Goal: Task Accomplishment & Management: Use online tool/utility

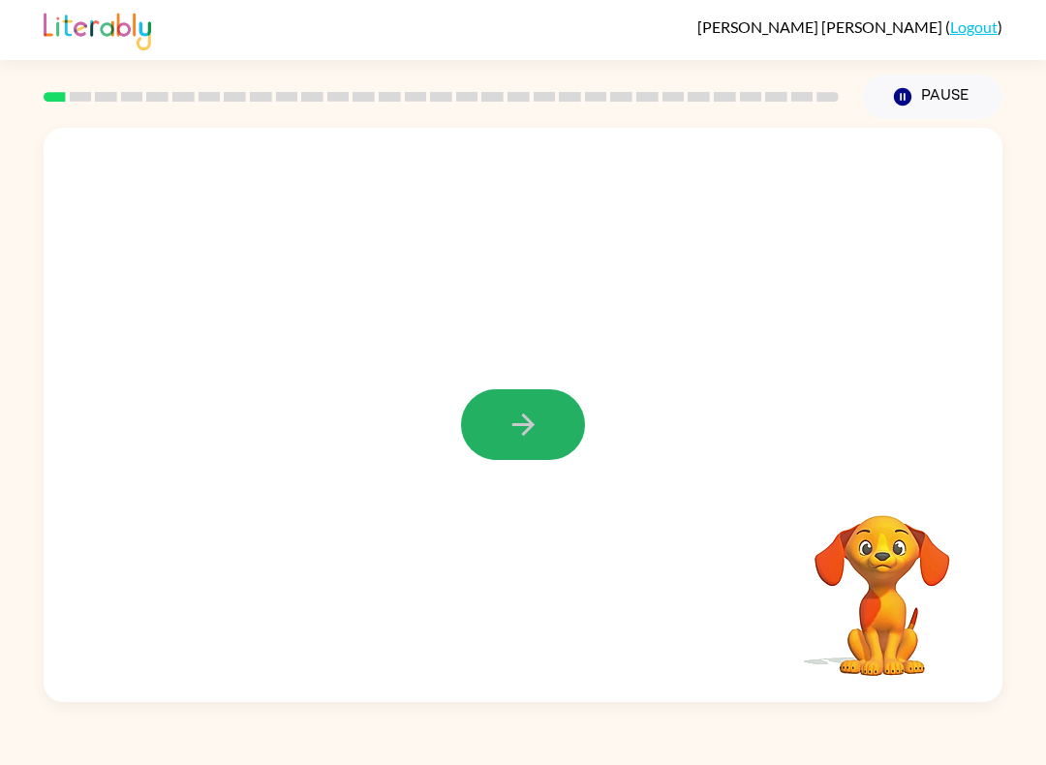
click at [536, 406] on button "button" at bounding box center [523, 424] width 124 height 71
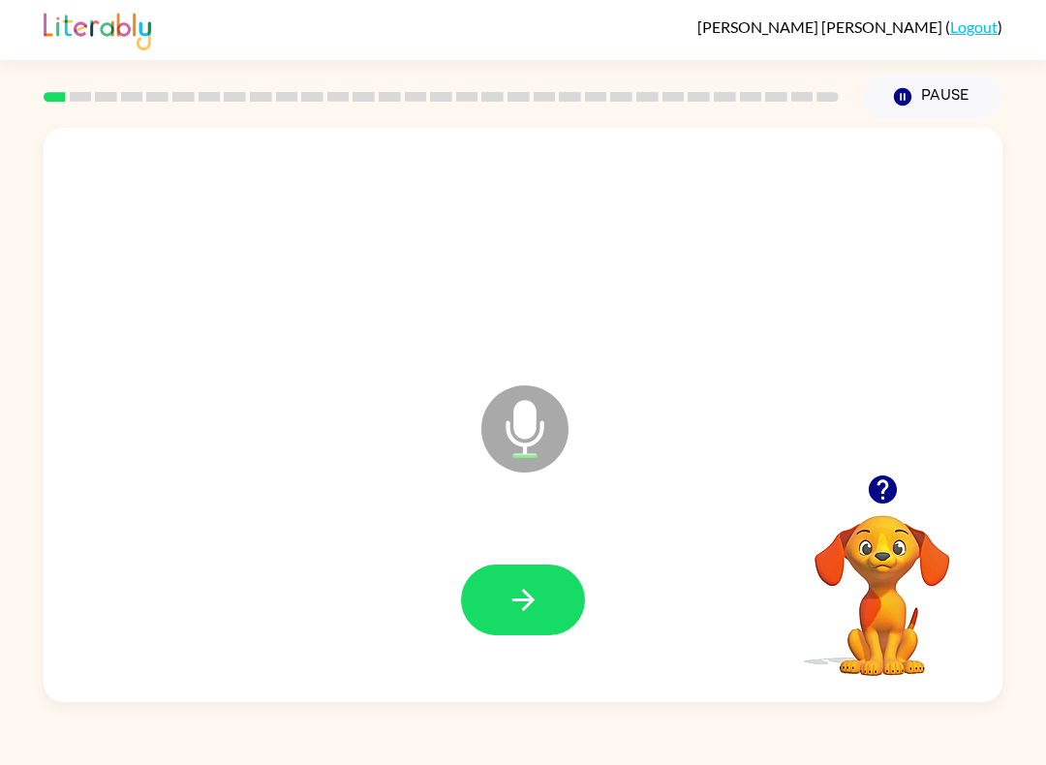
click at [542, 594] on button "button" at bounding box center [523, 600] width 124 height 71
click at [532, 607] on icon "button" at bounding box center [524, 600] width 34 height 34
click at [536, 615] on icon "button" at bounding box center [524, 600] width 34 height 34
click at [552, 592] on button "button" at bounding box center [523, 600] width 124 height 71
click at [541, 603] on button "button" at bounding box center [523, 600] width 124 height 71
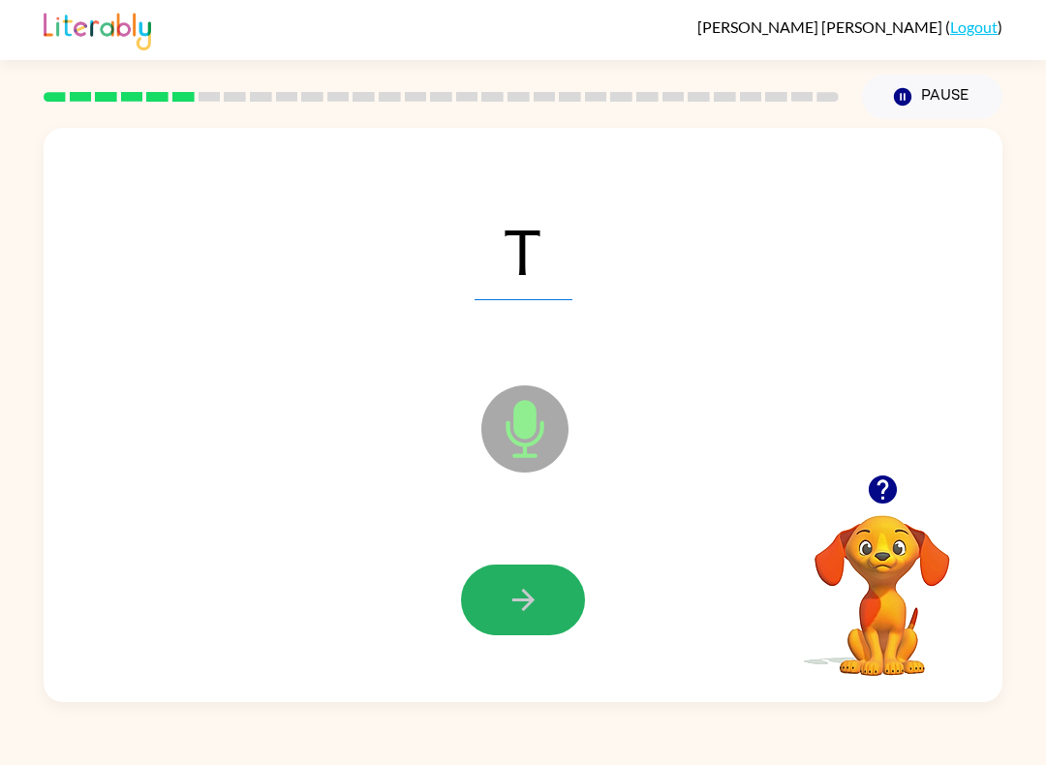
click at [500, 594] on button "button" at bounding box center [523, 600] width 124 height 71
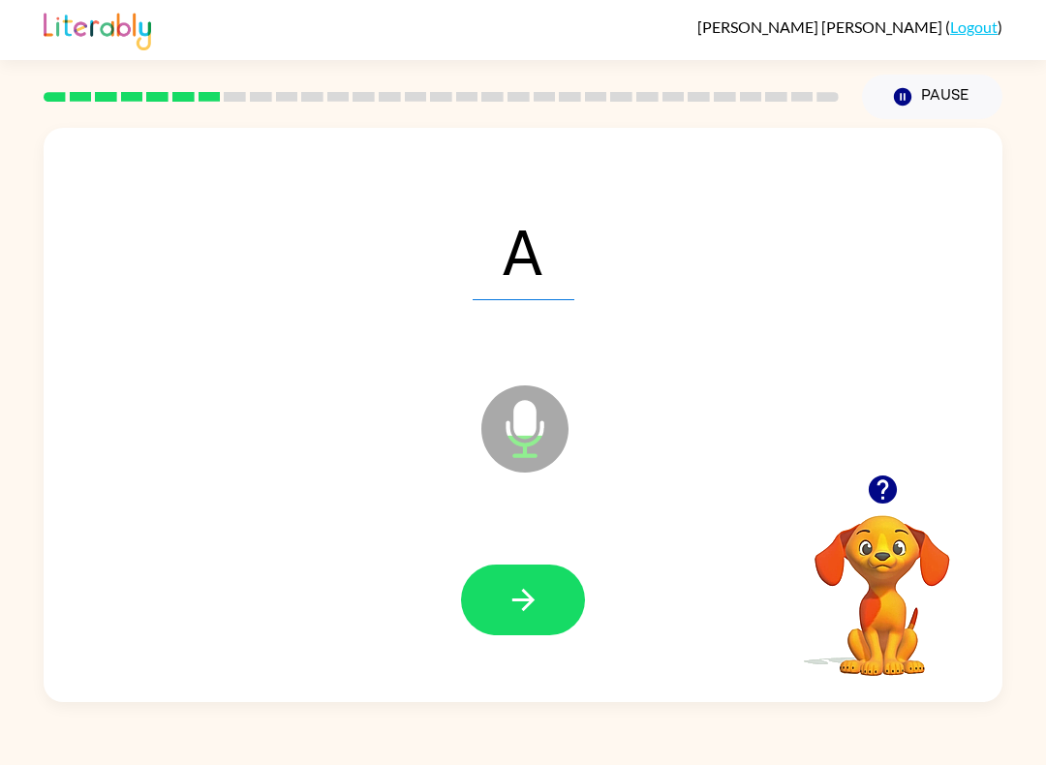
click at [556, 584] on button "button" at bounding box center [523, 600] width 124 height 71
click at [552, 619] on button "button" at bounding box center [523, 600] width 124 height 71
click at [501, 602] on button "button" at bounding box center [523, 600] width 124 height 71
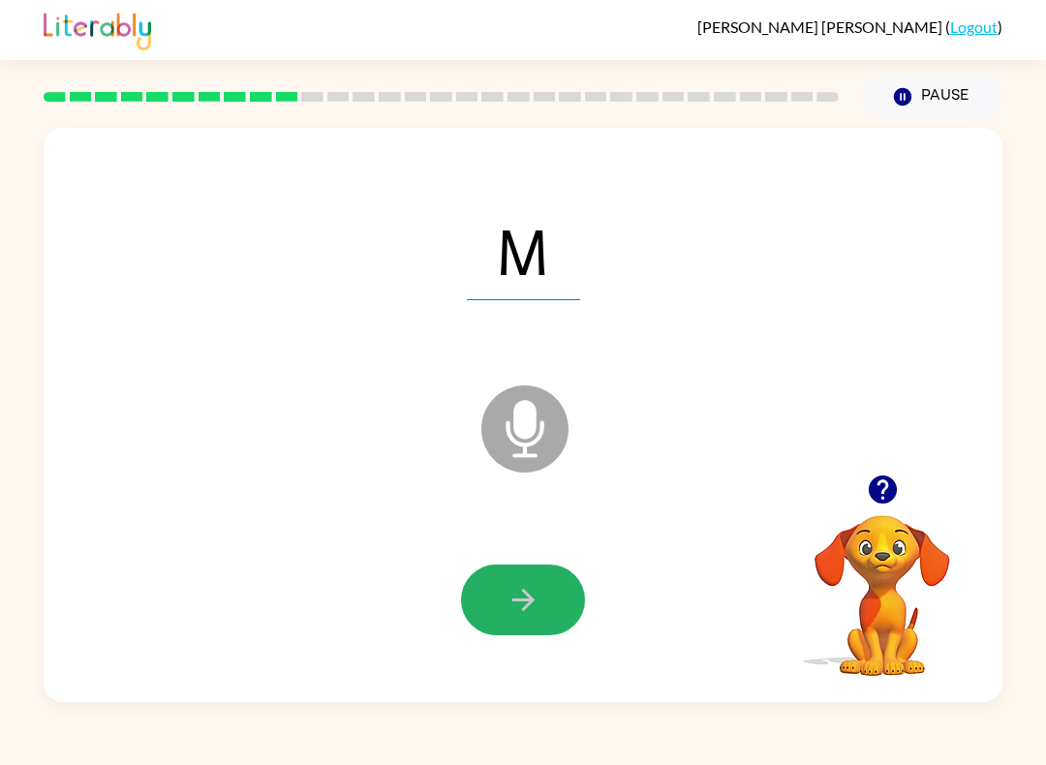
click at [543, 583] on button "button" at bounding box center [523, 600] width 124 height 71
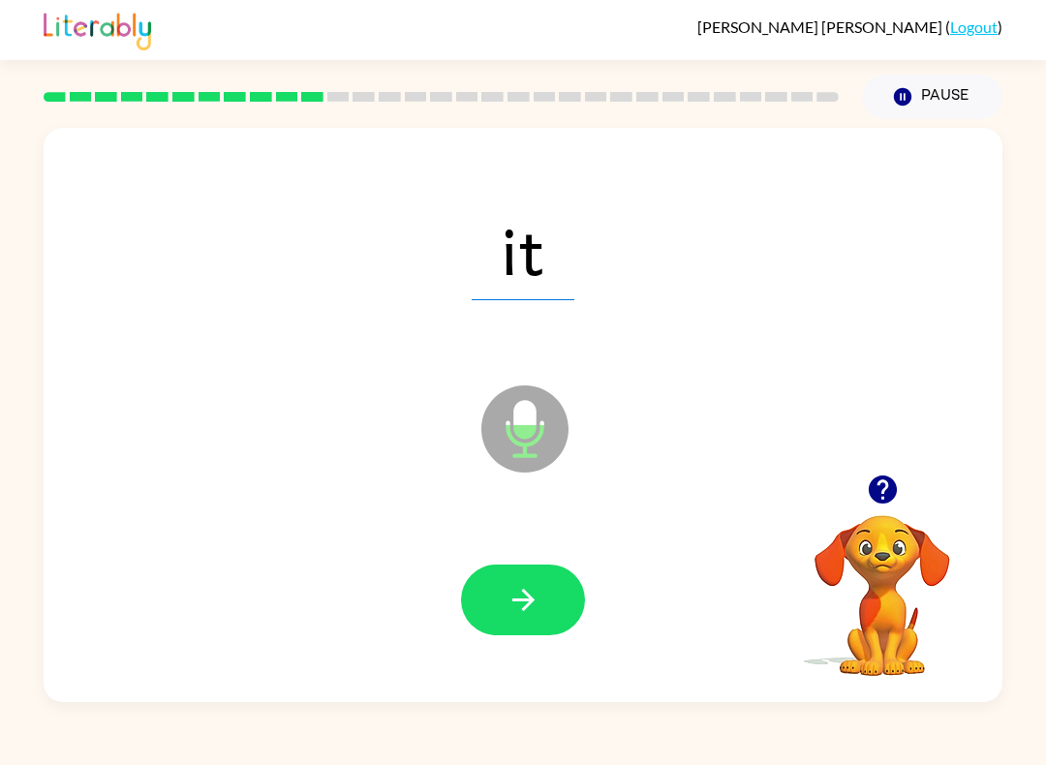
click at [530, 590] on icon "button" at bounding box center [524, 600] width 34 height 34
click at [548, 628] on button "button" at bounding box center [523, 600] width 124 height 71
click at [531, 573] on button "button" at bounding box center [523, 600] width 124 height 71
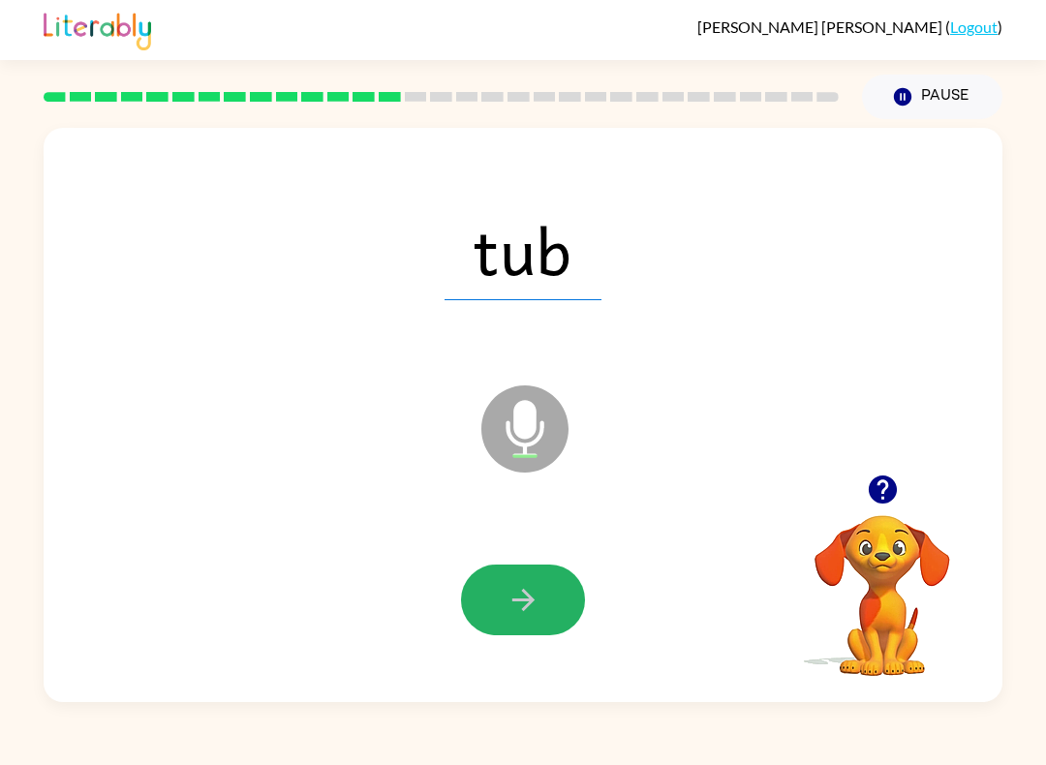
click at [520, 630] on button "button" at bounding box center [523, 600] width 124 height 71
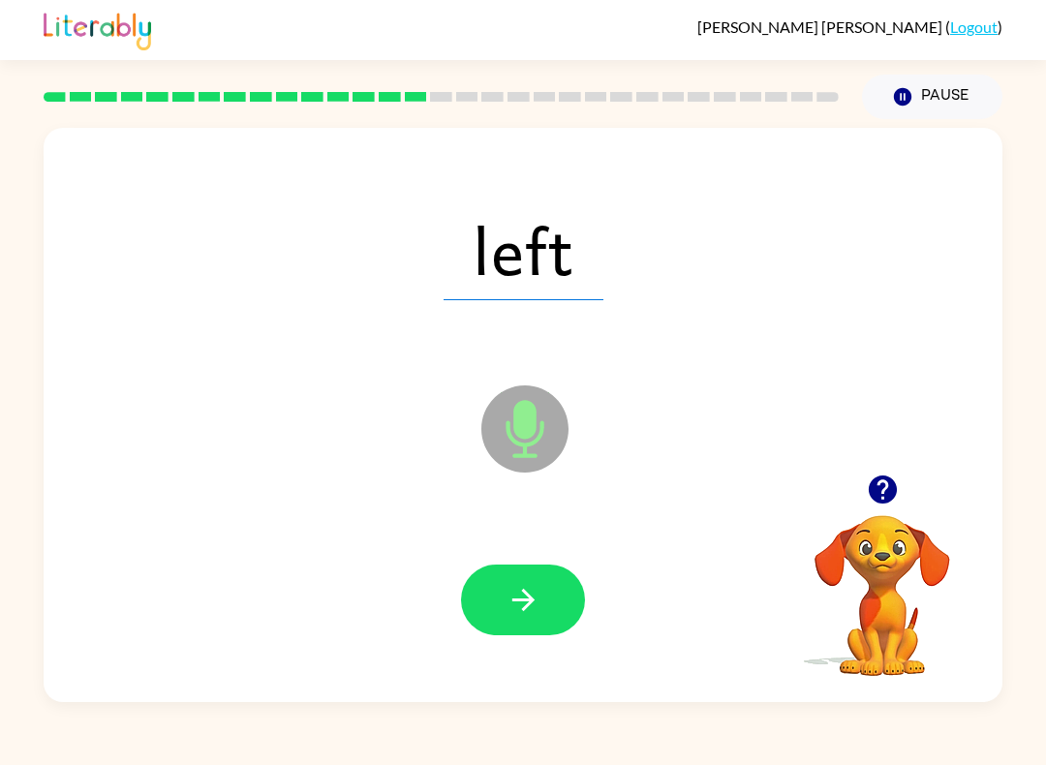
click at [554, 593] on button "button" at bounding box center [523, 600] width 124 height 71
click at [557, 601] on button "button" at bounding box center [523, 600] width 124 height 71
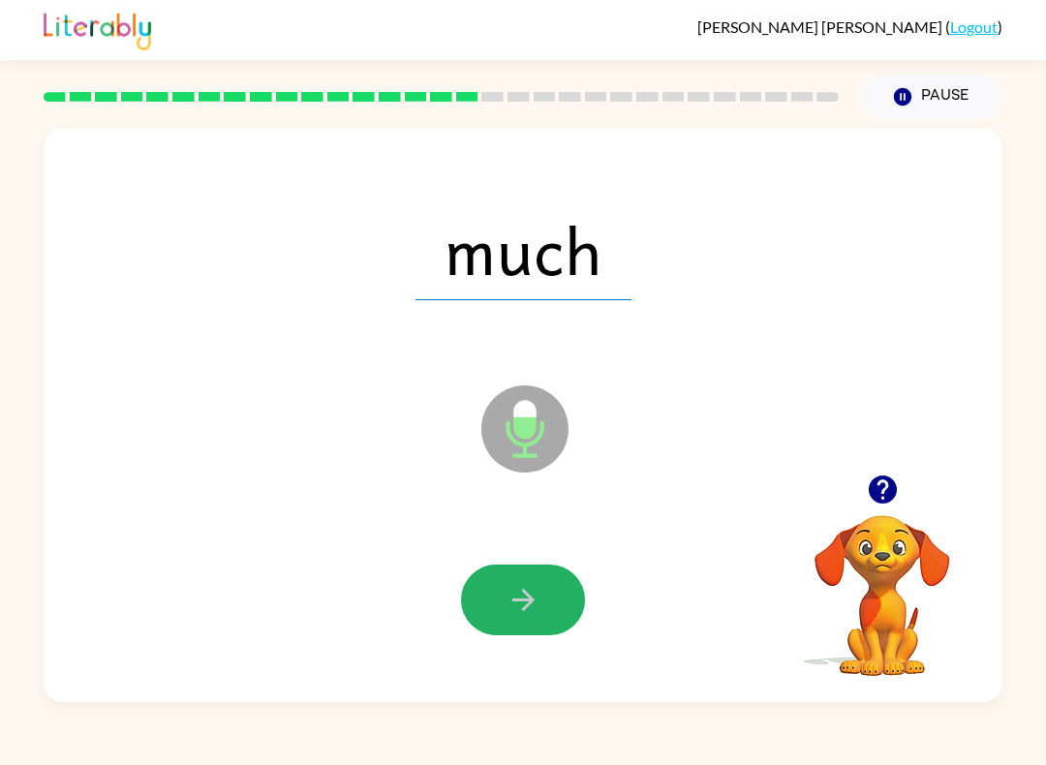
click at [536, 615] on icon "button" at bounding box center [524, 600] width 34 height 34
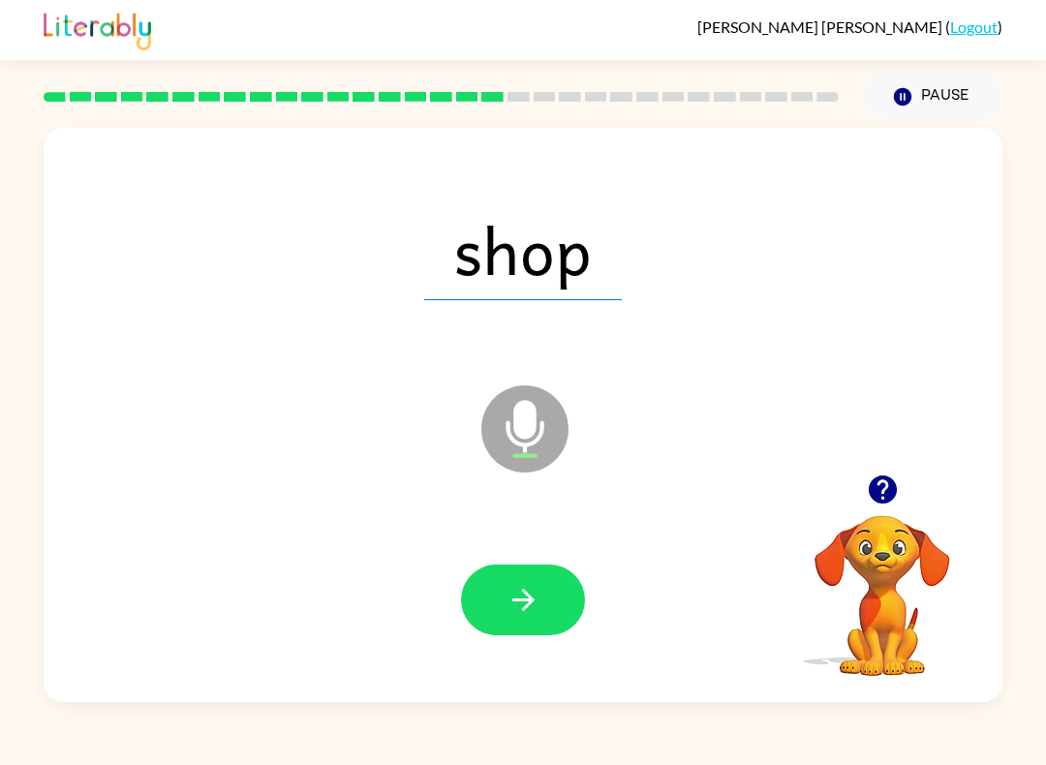
click at [570, 586] on button "button" at bounding box center [523, 600] width 124 height 71
click at [542, 609] on button "button" at bounding box center [523, 600] width 124 height 71
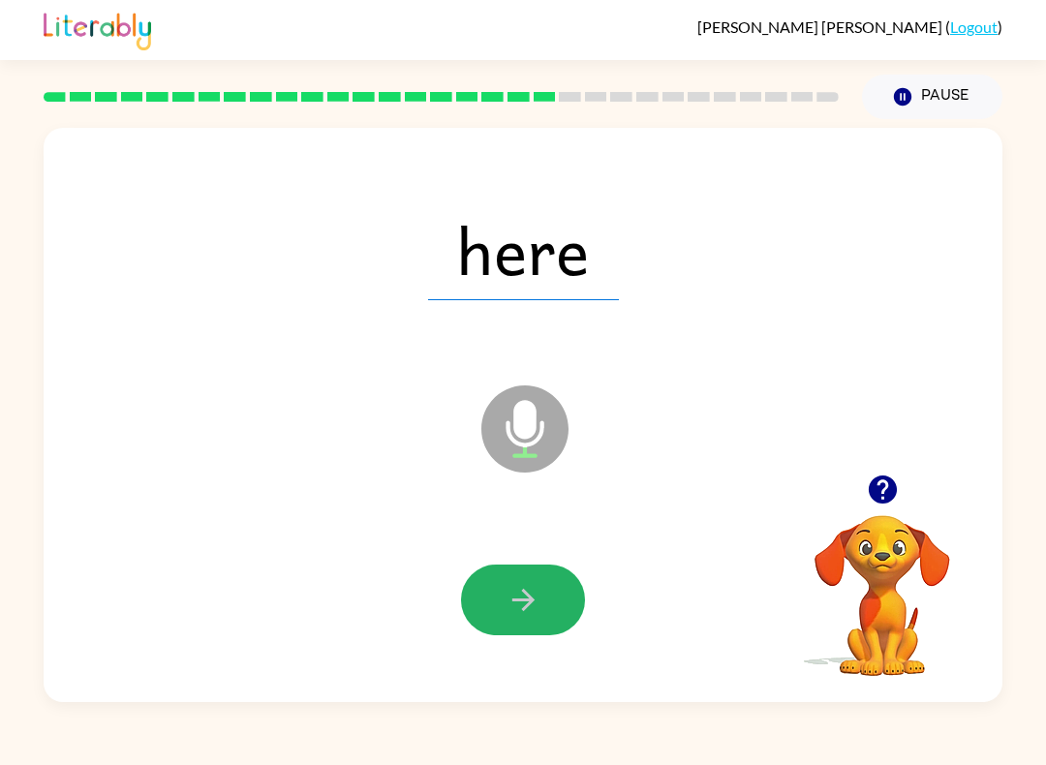
click at [516, 587] on icon "button" at bounding box center [524, 600] width 34 height 34
click at [551, 584] on button "button" at bounding box center [523, 600] width 124 height 71
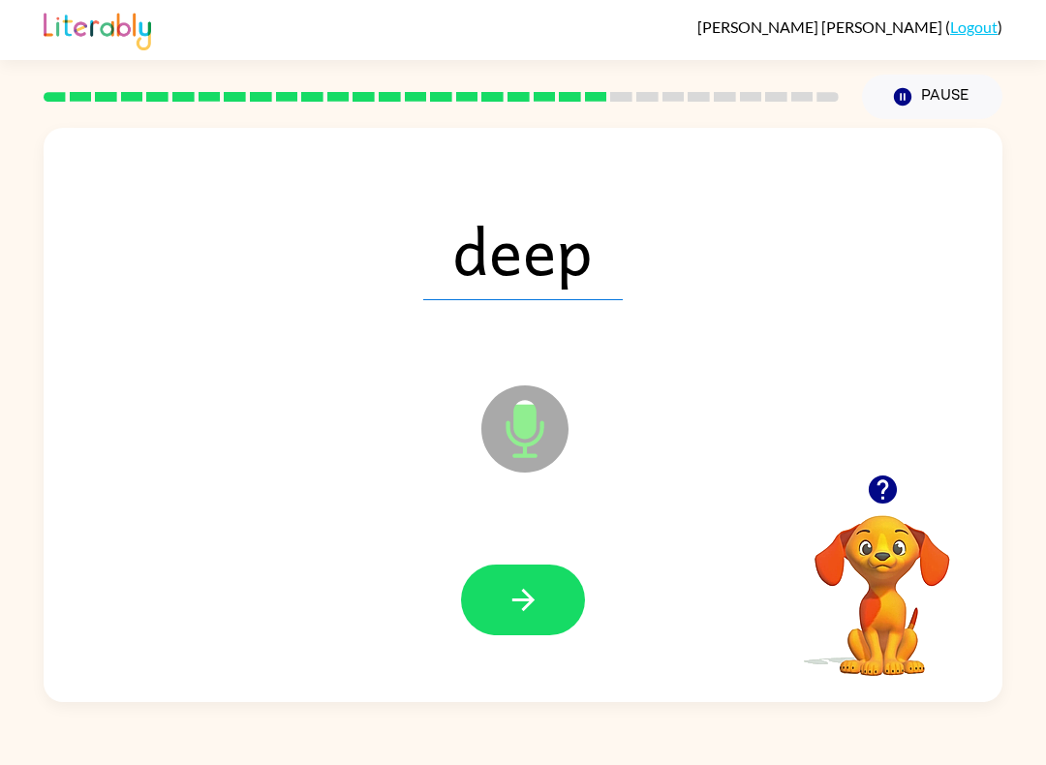
click at [518, 612] on icon "button" at bounding box center [524, 600] width 34 height 34
click at [551, 617] on button "button" at bounding box center [523, 600] width 124 height 71
click at [539, 581] on button "button" at bounding box center [523, 600] width 124 height 71
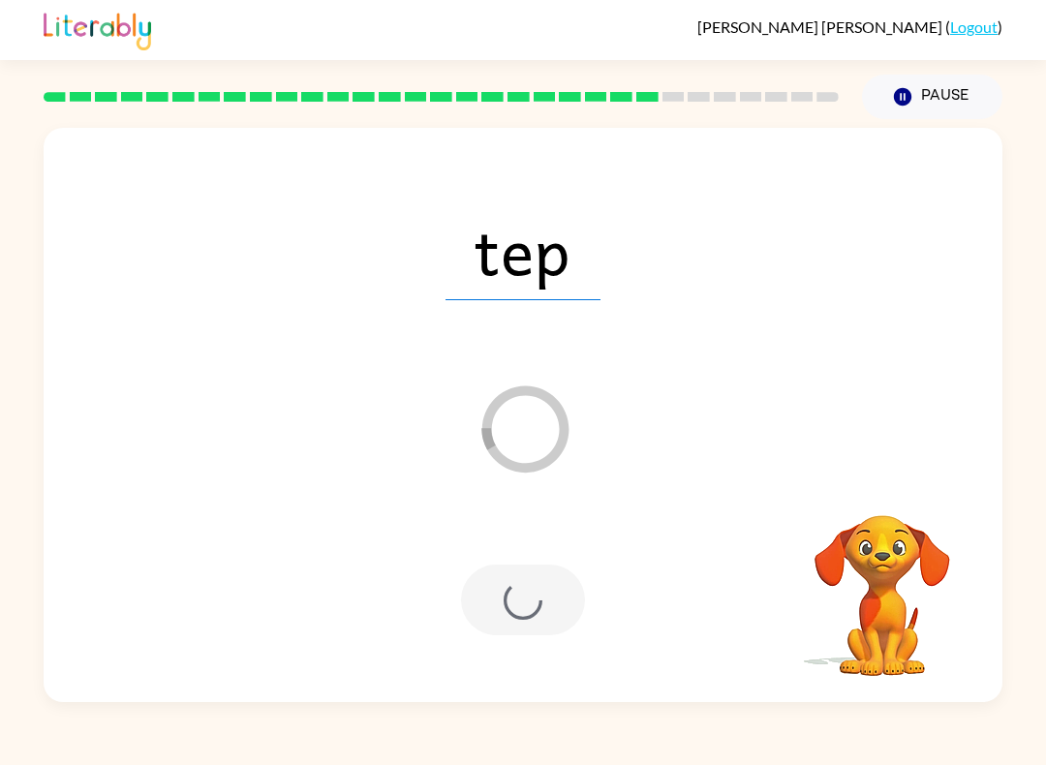
click at [498, 568] on div at bounding box center [523, 600] width 124 height 71
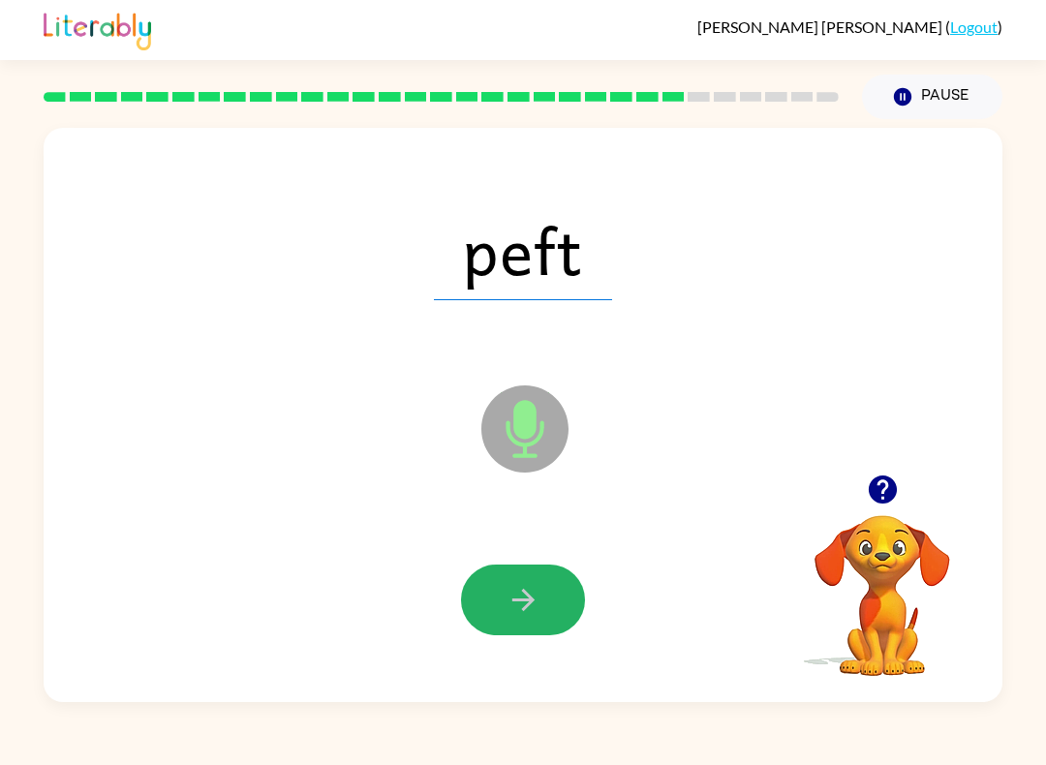
click at [540, 630] on button "button" at bounding box center [523, 600] width 124 height 71
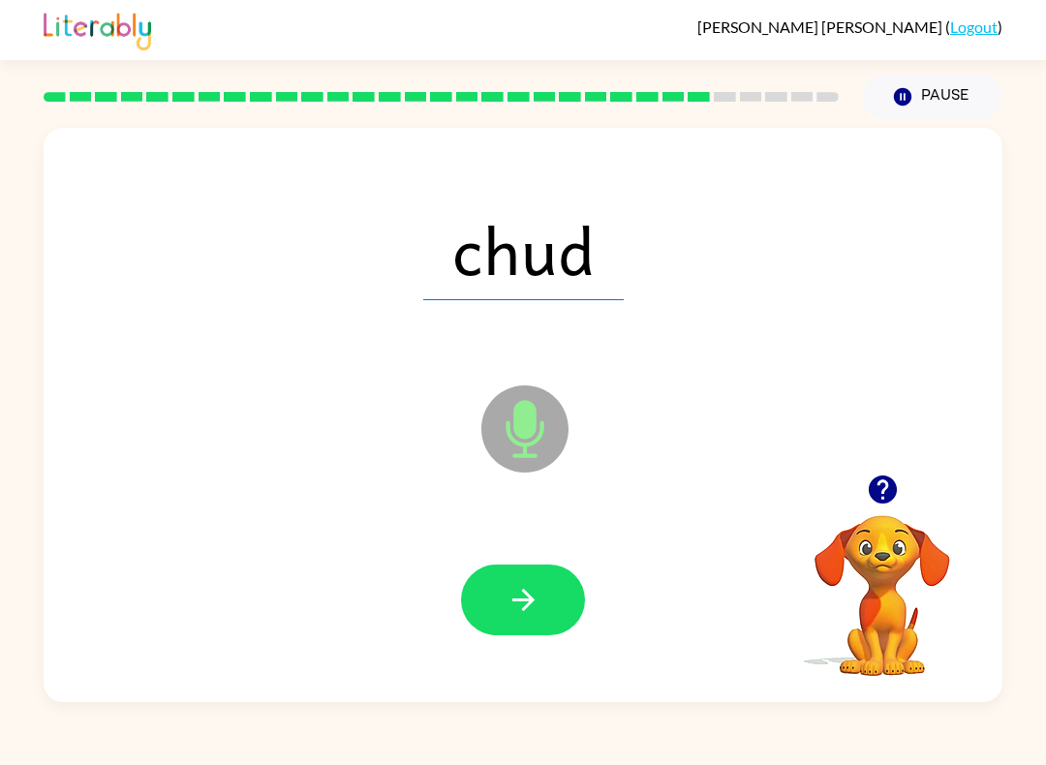
click at [515, 600] on icon "button" at bounding box center [524, 600] width 34 height 34
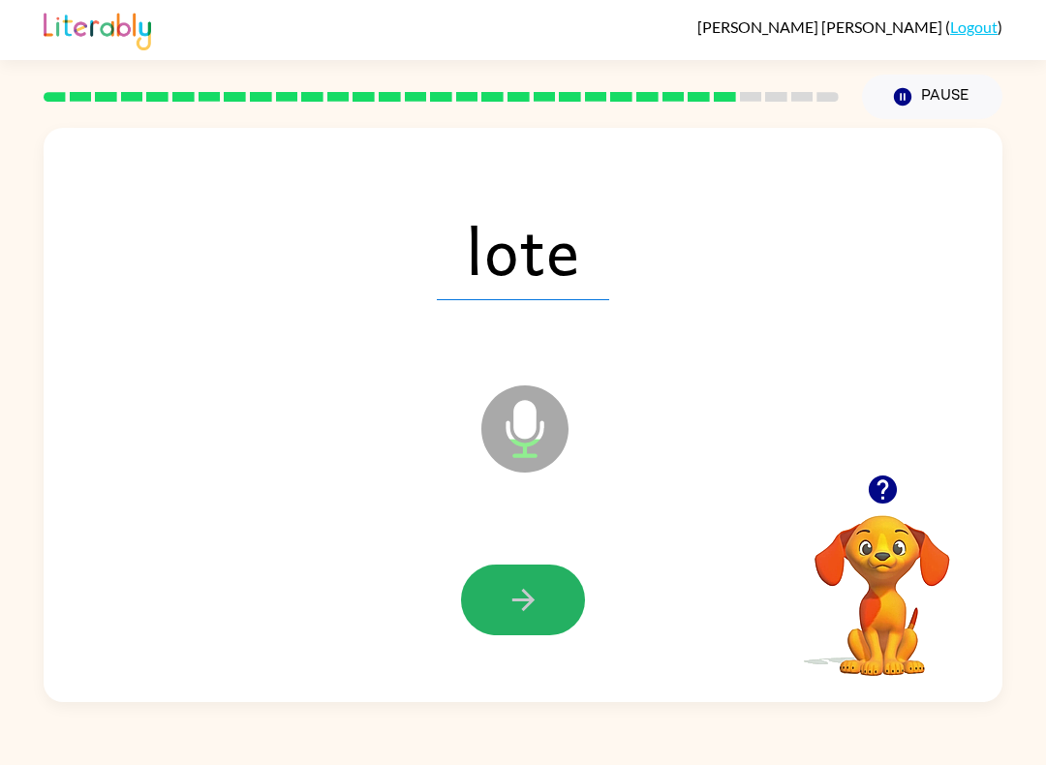
click at [548, 624] on button "button" at bounding box center [523, 600] width 124 height 71
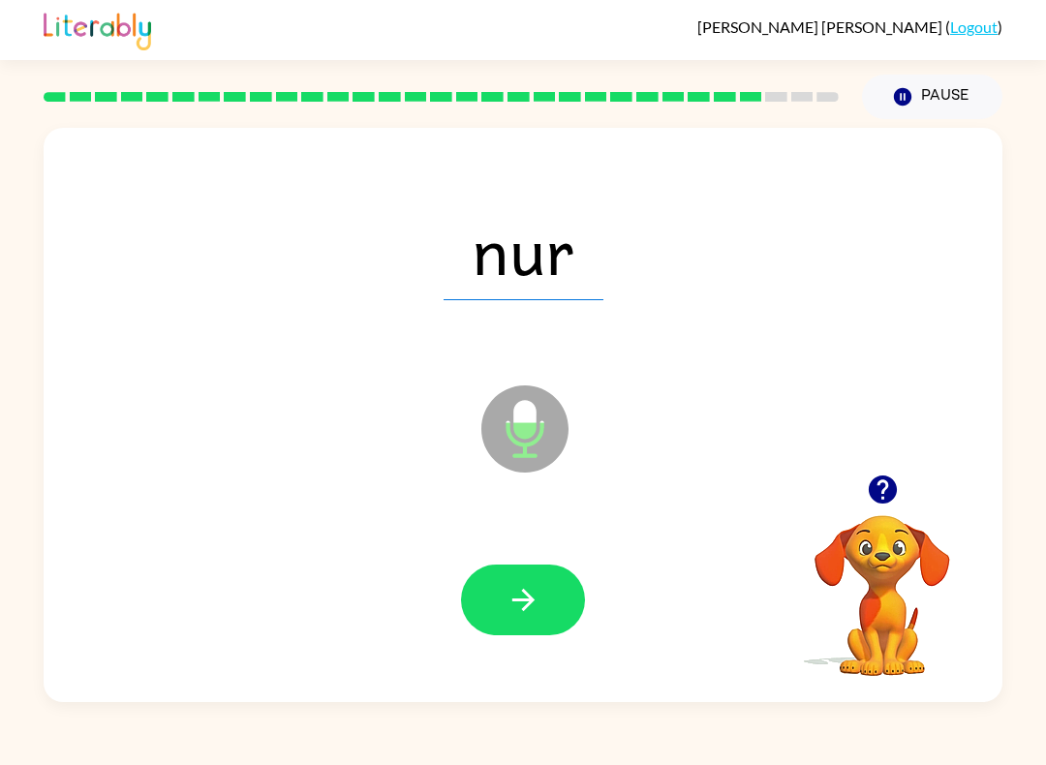
click at [547, 600] on button "button" at bounding box center [523, 600] width 124 height 71
click at [528, 580] on button "button" at bounding box center [523, 600] width 124 height 71
click at [536, 599] on icon "button" at bounding box center [524, 600] width 34 height 34
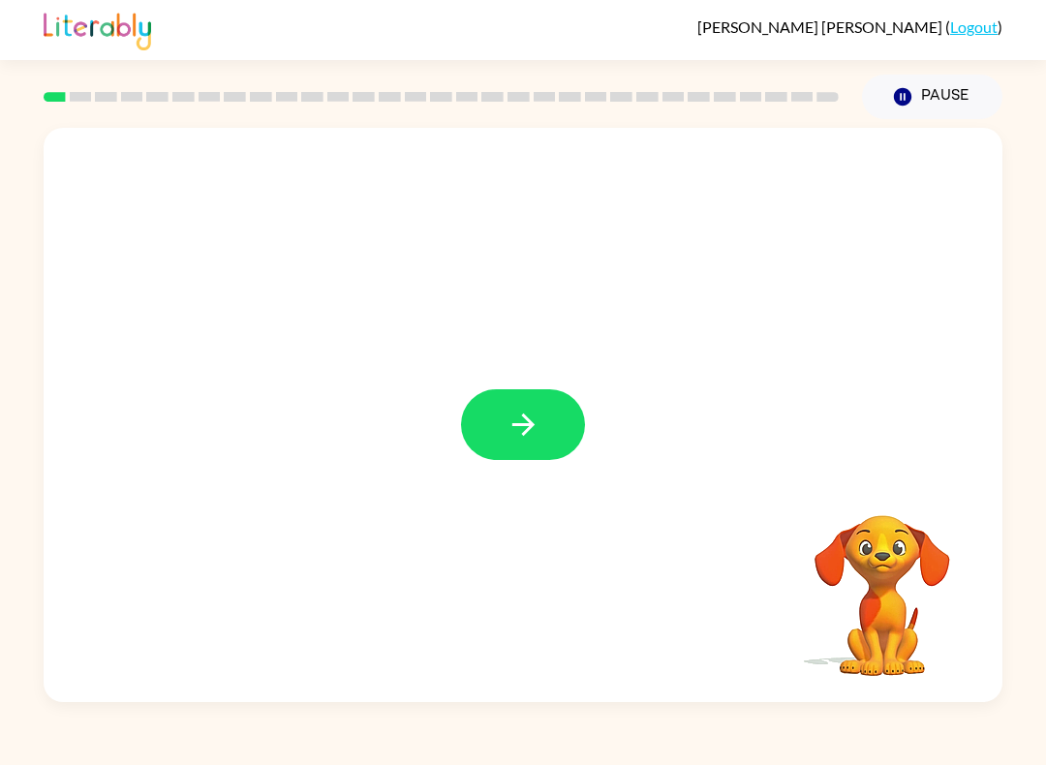
click at [523, 438] on icon "button" at bounding box center [524, 425] width 34 height 34
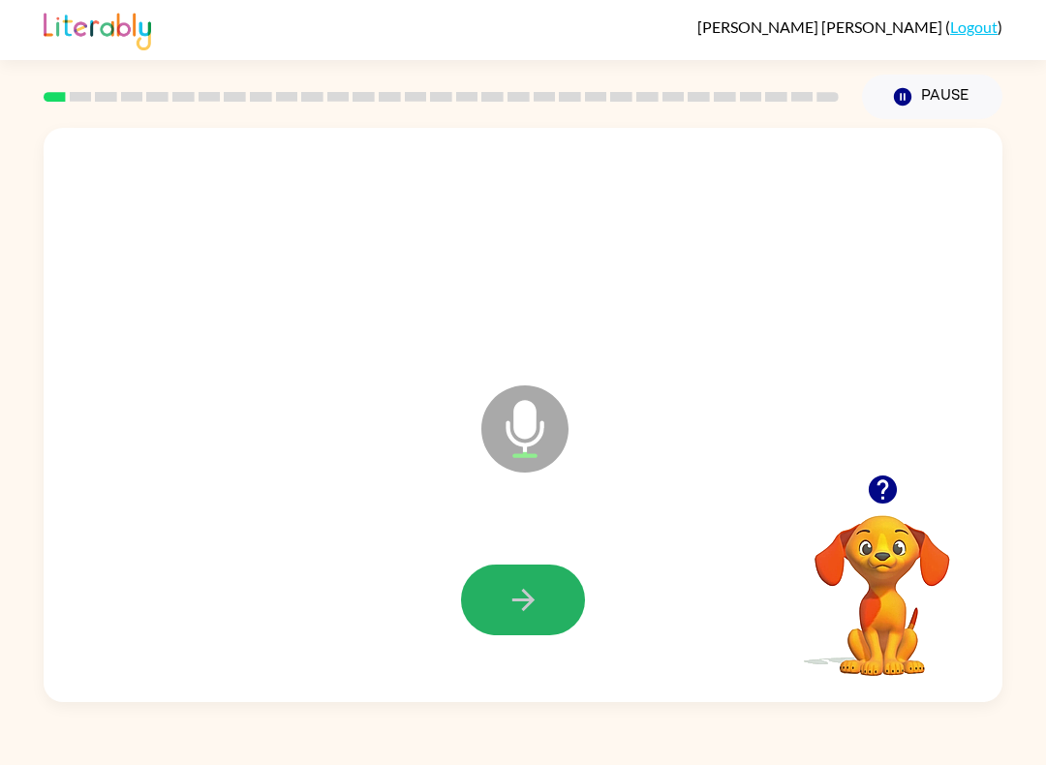
click at [517, 609] on icon "button" at bounding box center [524, 600] width 34 height 34
click at [531, 602] on icon "button" at bounding box center [522, 600] width 22 height 22
click at [508, 578] on button "button" at bounding box center [523, 600] width 124 height 71
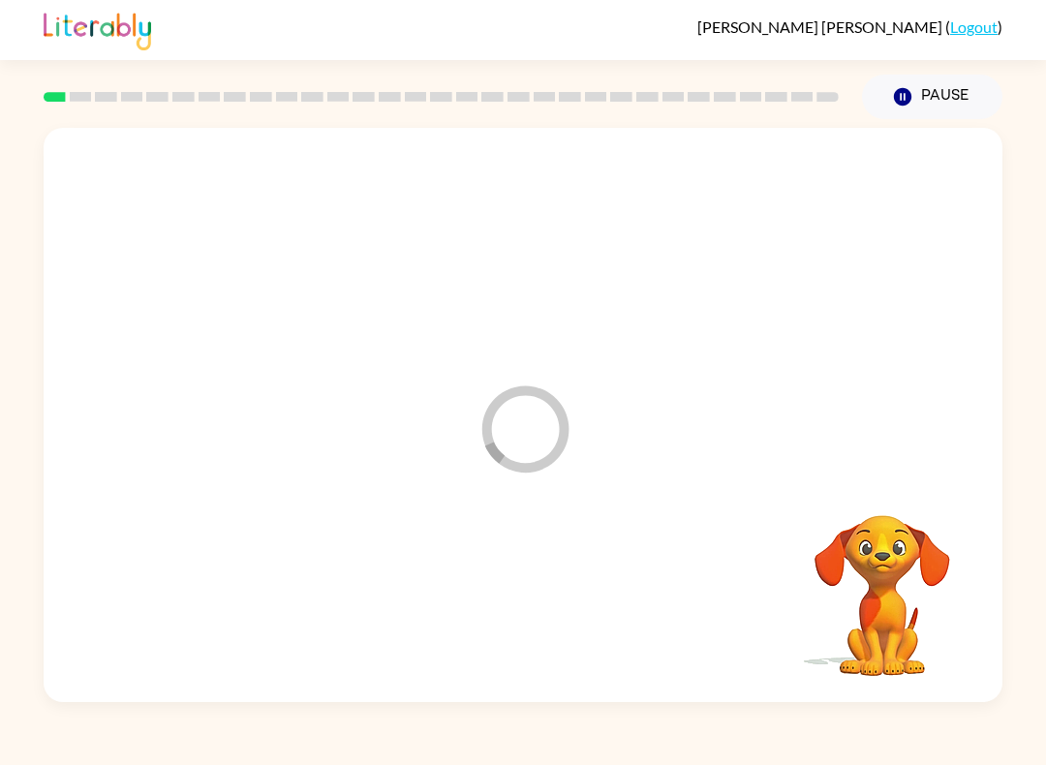
click at [535, 615] on div at bounding box center [523, 600] width 920 height 166
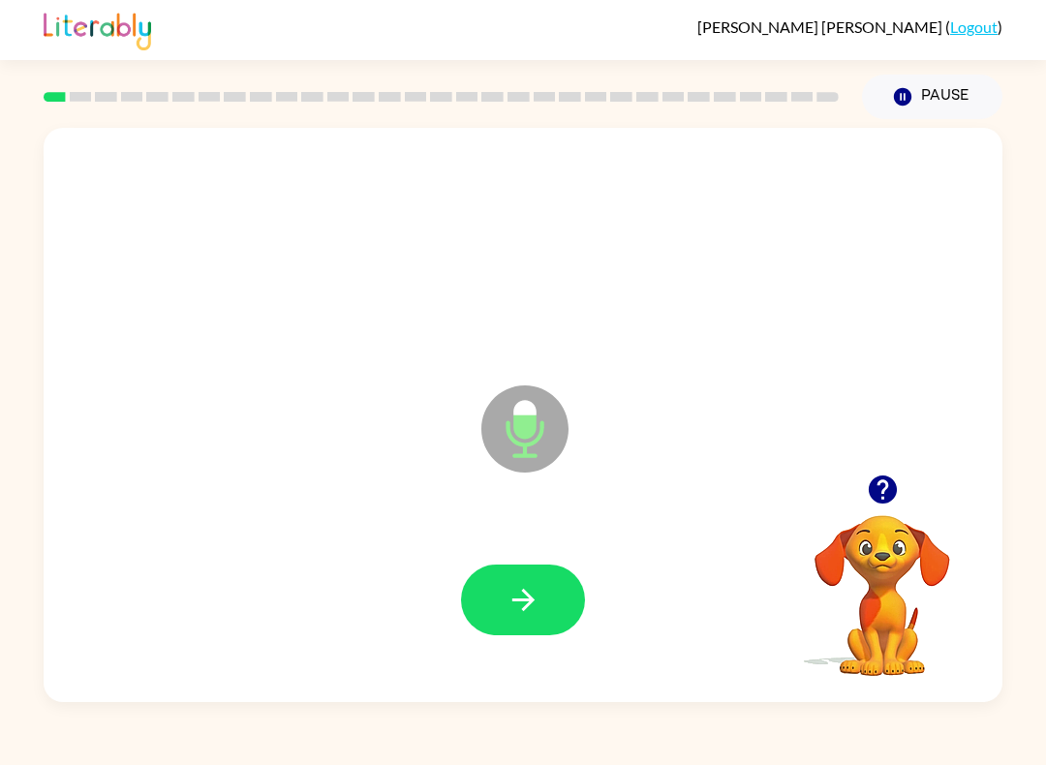
click at [531, 595] on icon "button" at bounding box center [524, 600] width 34 height 34
click at [539, 584] on icon "button" at bounding box center [524, 600] width 34 height 34
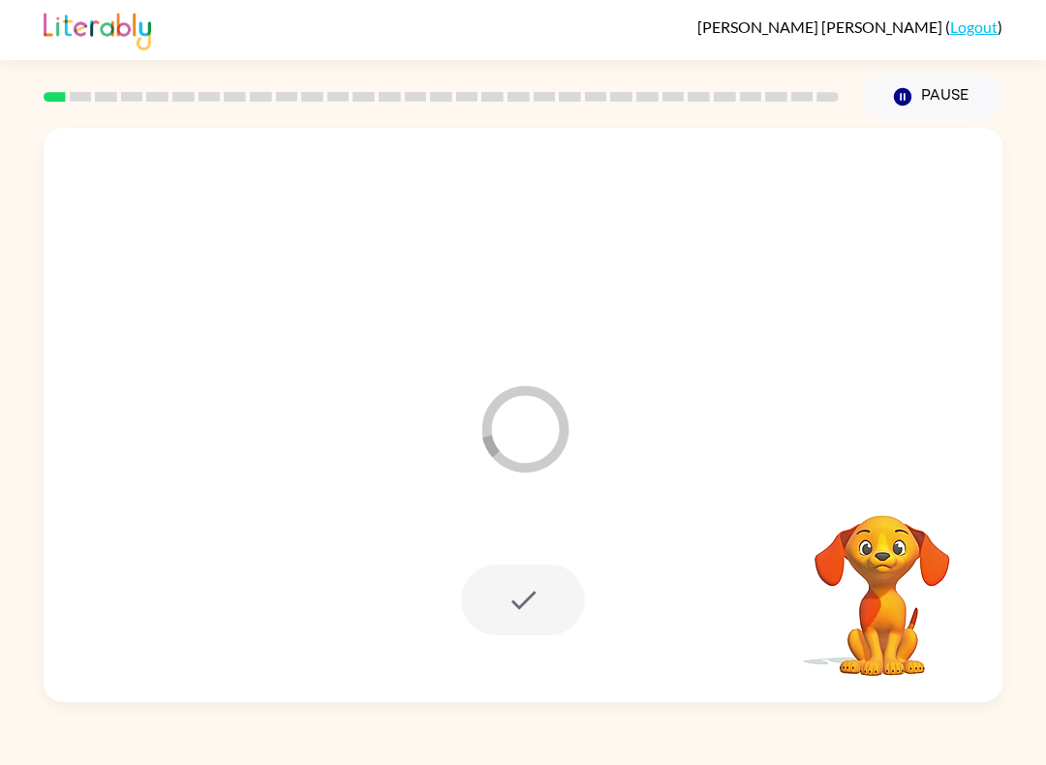
click at [513, 615] on div at bounding box center [523, 600] width 124 height 71
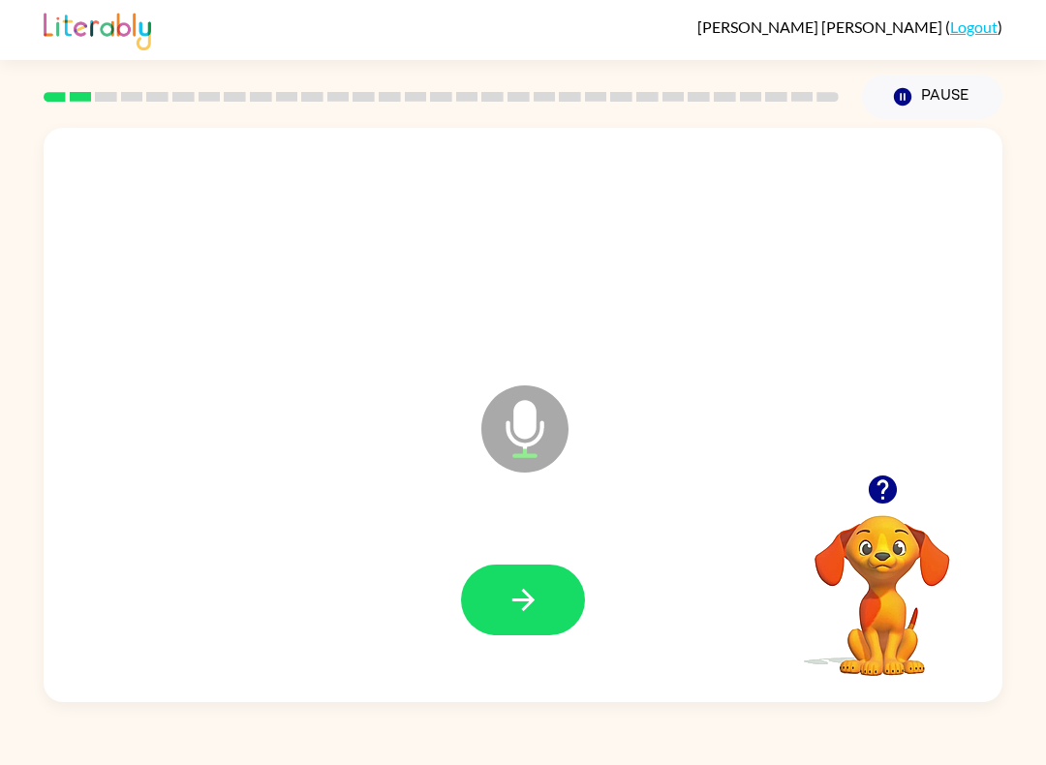
click at [526, 596] on icon "button" at bounding box center [522, 600] width 22 height 22
click at [528, 605] on icon "button" at bounding box center [522, 600] width 22 height 22
click at [517, 608] on icon "button" at bounding box center [524, 600] width 34 height 34
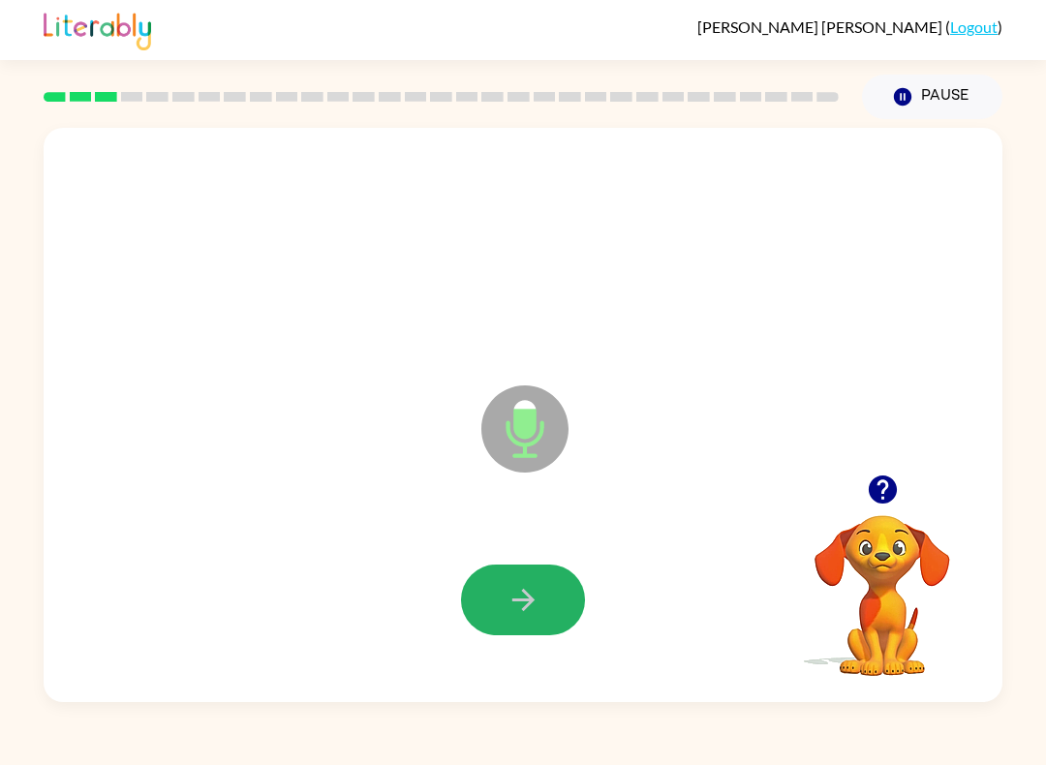
click at [543, 619] on button "button" at bounding box center [523, 600] width 124 height 71
click at [522, 599] on icon "button" at bounding box center [524, 600] width 34 height 34
click at [544, 608] on button "button" at bounding box center [523, 600] width 124 height 71
click at [563, 612] on button "button" at bounding box center [523, 600] width 124 height 71
click at [514, 588] on icon "button" at bounding box center [524, 600] width 34 height 34
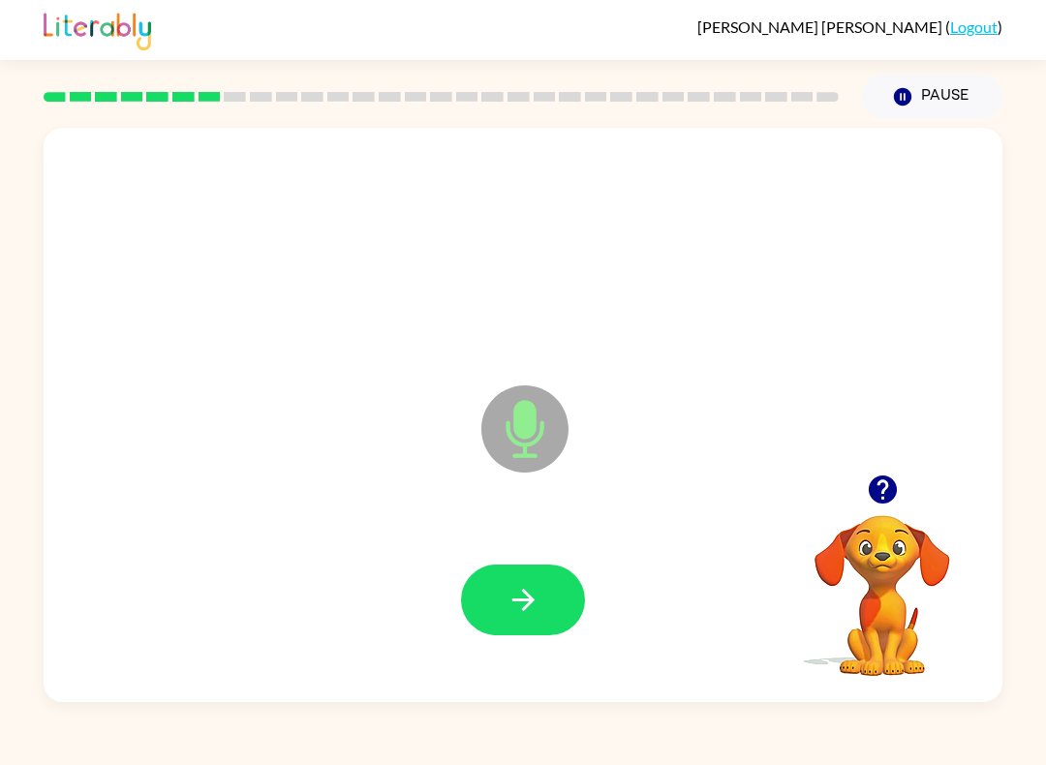
click at [577, 589] on button "button" at bounding box center [523, 600] width 124 height 71
click at [539, 602] on icon "button" at bounding box center [524, 600] width 34 height 34
click at [524, 584] on icon "button" at bounding box center [524, 600] width 34 height 34
click at [529, 614] on icon "button" at bounding box center [524, 600] width 34 height 34
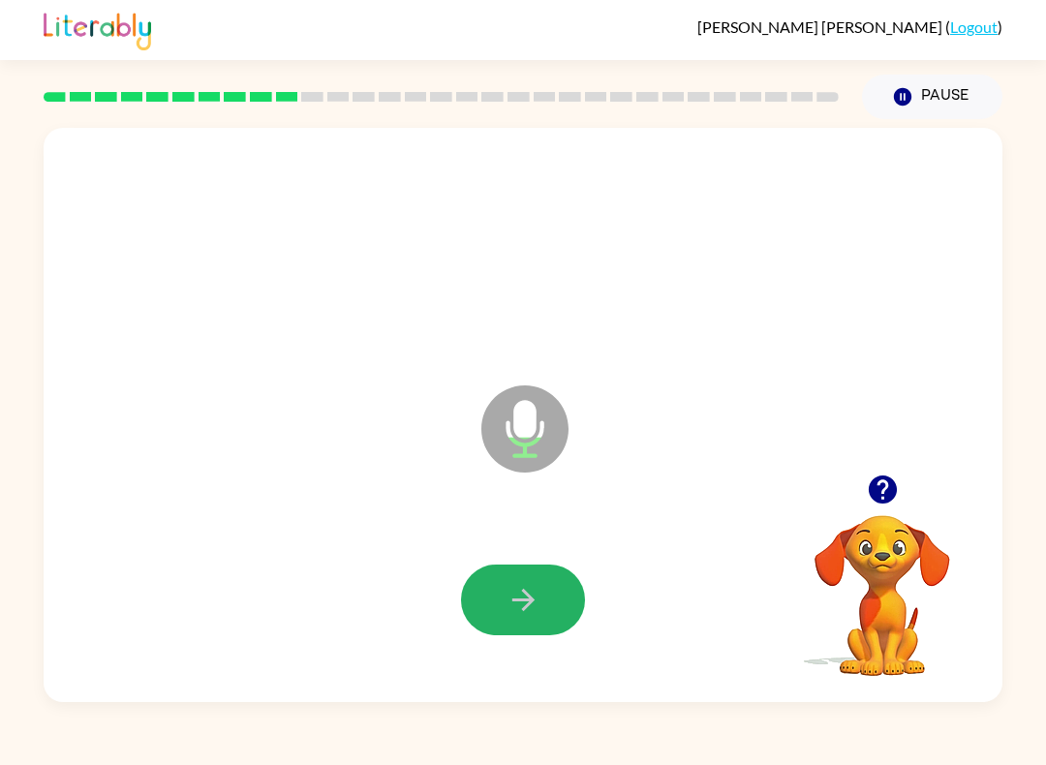
click at [532, 602] on icon "button" at bounding box center [522, 600] width 22 height 22
click at [513, 602] on icon "button" at bounding box center [522, 600] width 22 height 22
click at [541, 626] on button "button" at bounding box center [523, 600] width 124 height 71
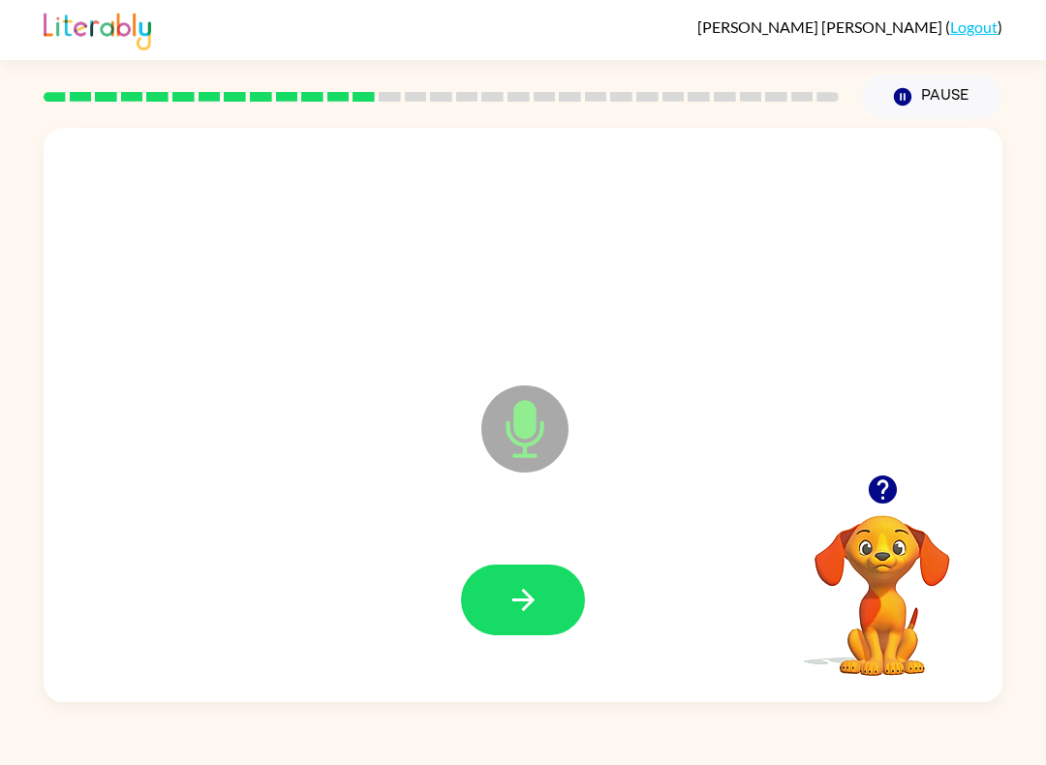
click at [568, 599] on button "button" at bounding box center [523, 600] width 124 height 71
click at [541, 610] on button "button" at bounding box center [523, 600] width 124 height 71
click at [512, 601] on icon "button" at bounding box center [522, 600] width 22 height 22
click at [502, 646] on div at bounding box center [523, 600] width 920 height 166
click at [530, 607] on icon "button" at bounding box center [524, 600] width 34 height 34
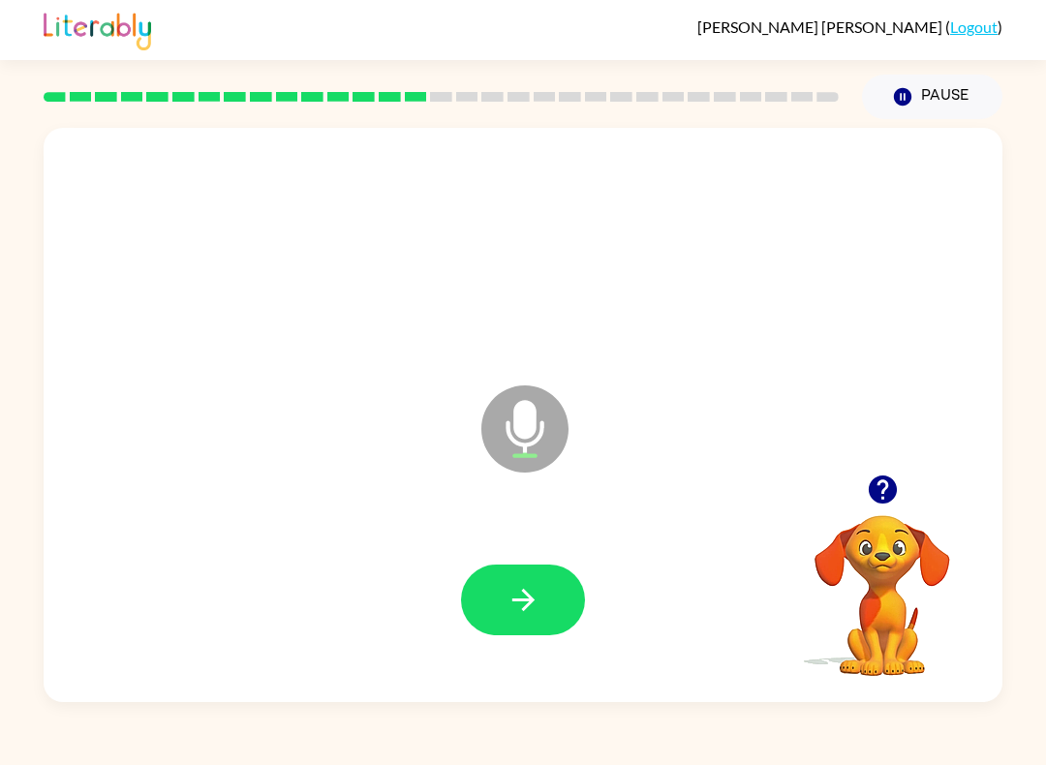
click at [572, 568] on div at bounding box center [523, 600] width 124 height 71
click at [532, 551] on div at bounding box center [523, 600] width 920 height 166
click at [523, 631] on button "button" at bounding box center [523, 600] width 124 height 71
click at [542, 604] on div at bounding box center [523, 600] width 124 height 71
click at [541, 597] on button "button" at bounding box center [523, 600] width 124 height 71
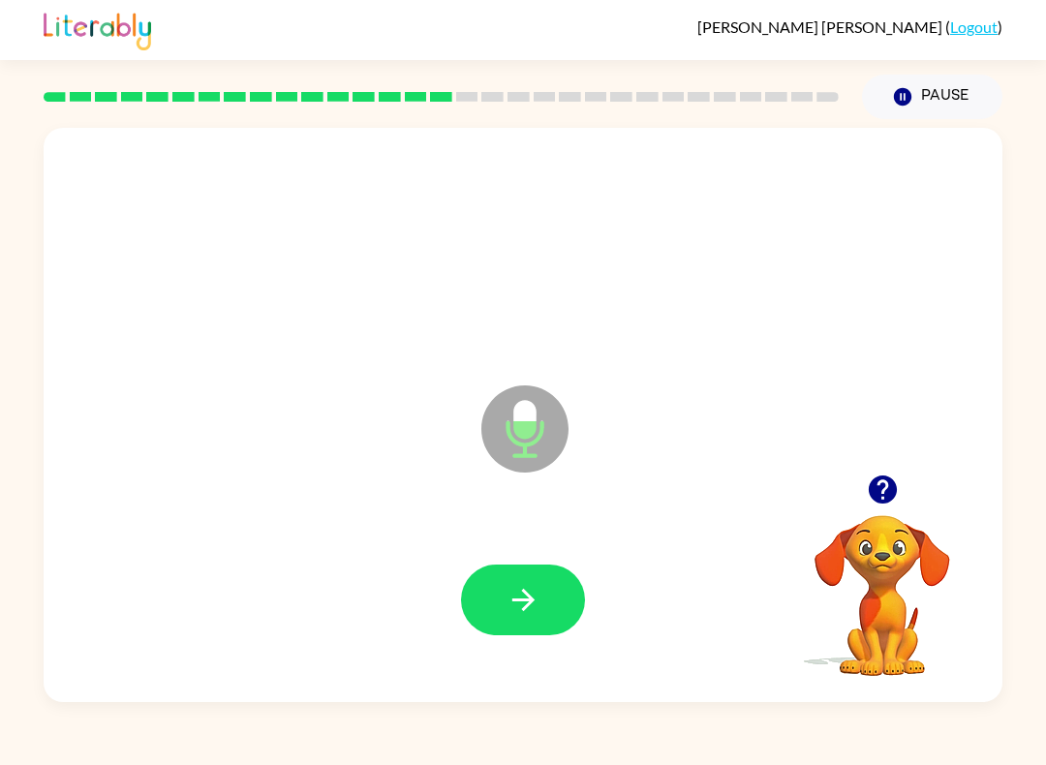
click at [532, 604] on icon "button" at bounding box center [522, 600] width 22 height 22
click at [529, 610] on icon "button" at bounding box center [524, 600] width 34 height 34
click at [527, 606] on icon "button" at bounding box center [522, 600] width 22 height 22
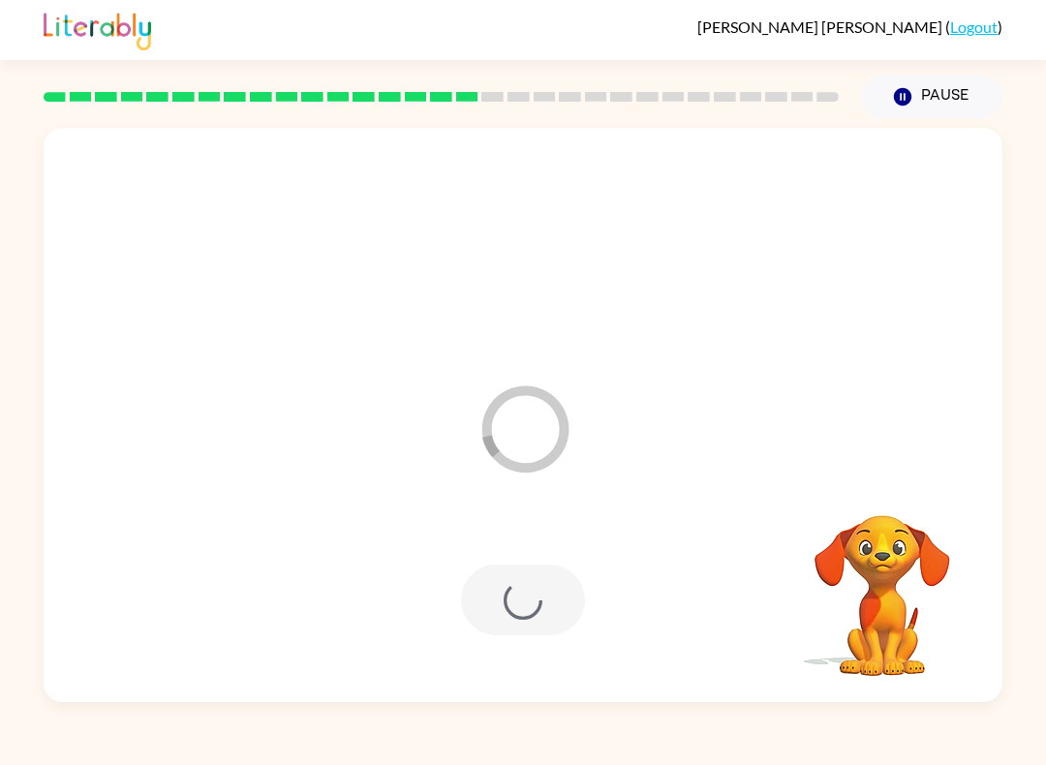
click at [524, 603] on div at bounding box center [523, 600] width 124 height 71
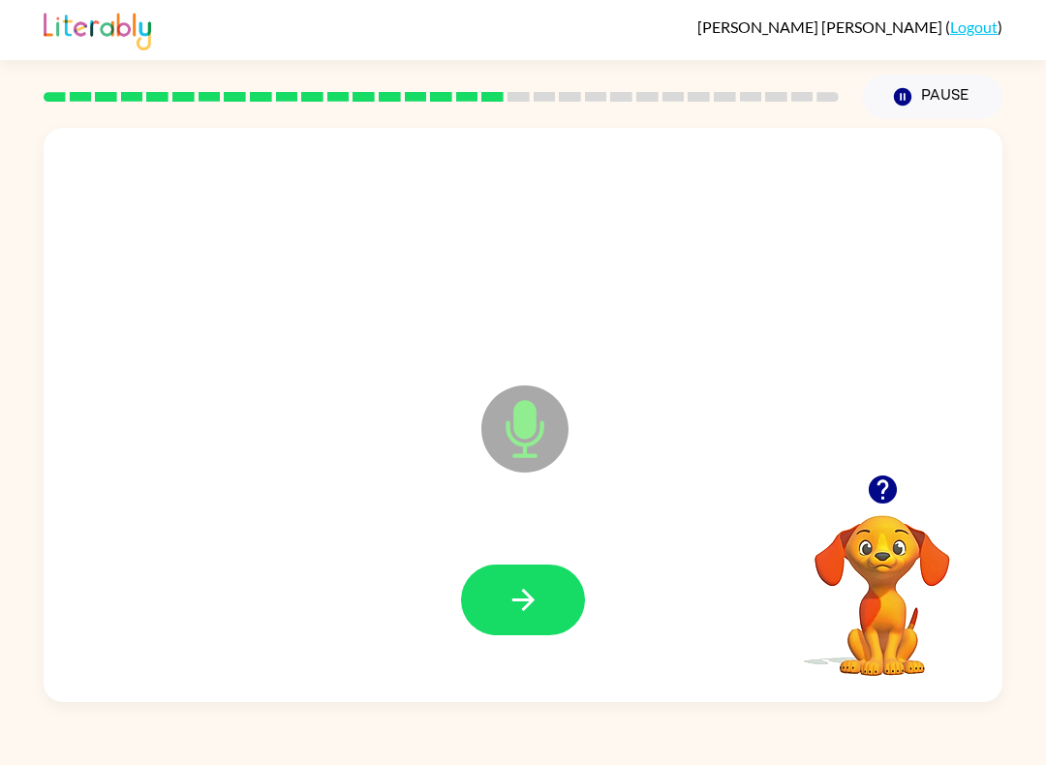
click at [536, 625] on button "button" at bounding box center [523, 600] width 124 height 71
click at [532, 604] on icon "button" at bounding box center [522, 600] width 22 height 22
click at [516, 593] on icon "button" at bounding box center [524, 600] width 34 height 34
click at [519, 603] on icon "button" at bounding box center [524, 600] width 34 height 34
click at [521, 631] on button "button" at bounding box center [523, 600] width 124 height 71
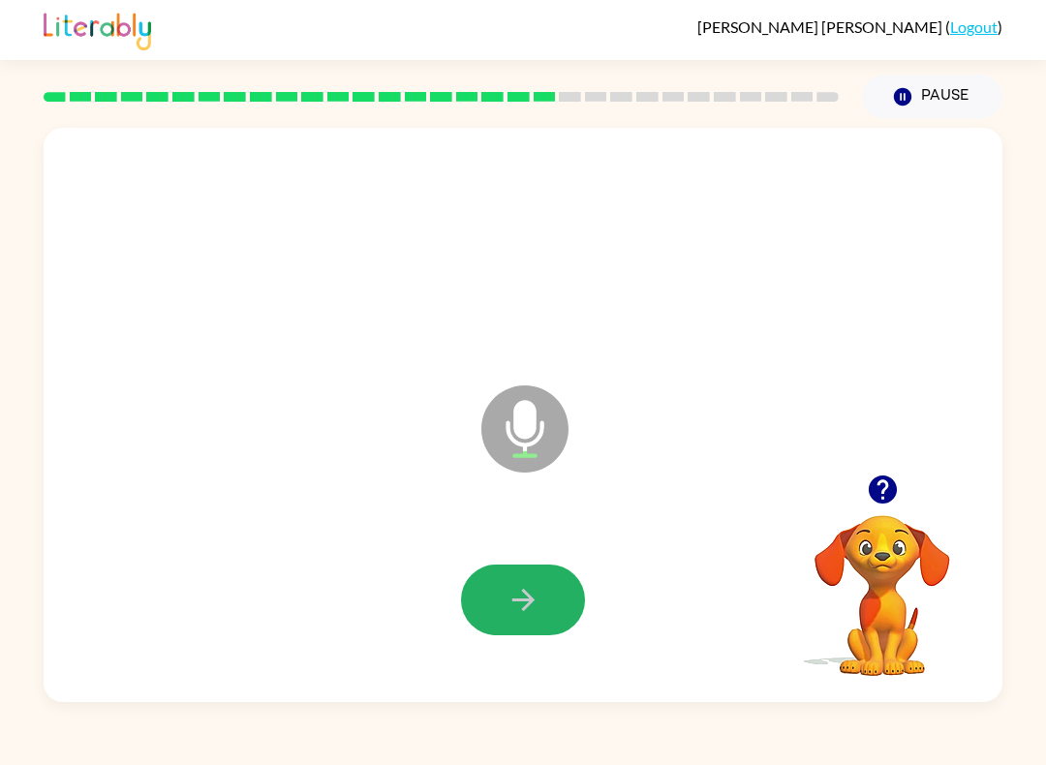
click at [545, 595] on button "button" at bounding box center [523, 600] width 124 height 71
click at [550, 604] on button "button" at bounding box center [523, 600] width 124 height 71
click at [549, 594] on button "button" at bounding box center [523, 600] width 124 height 71
click at [508, 620] on button "button" at bounding box center [523, 600] width 124 height 71
click at [541, 614] on button "button" at bounding box center [523, 600] width 124 height 71
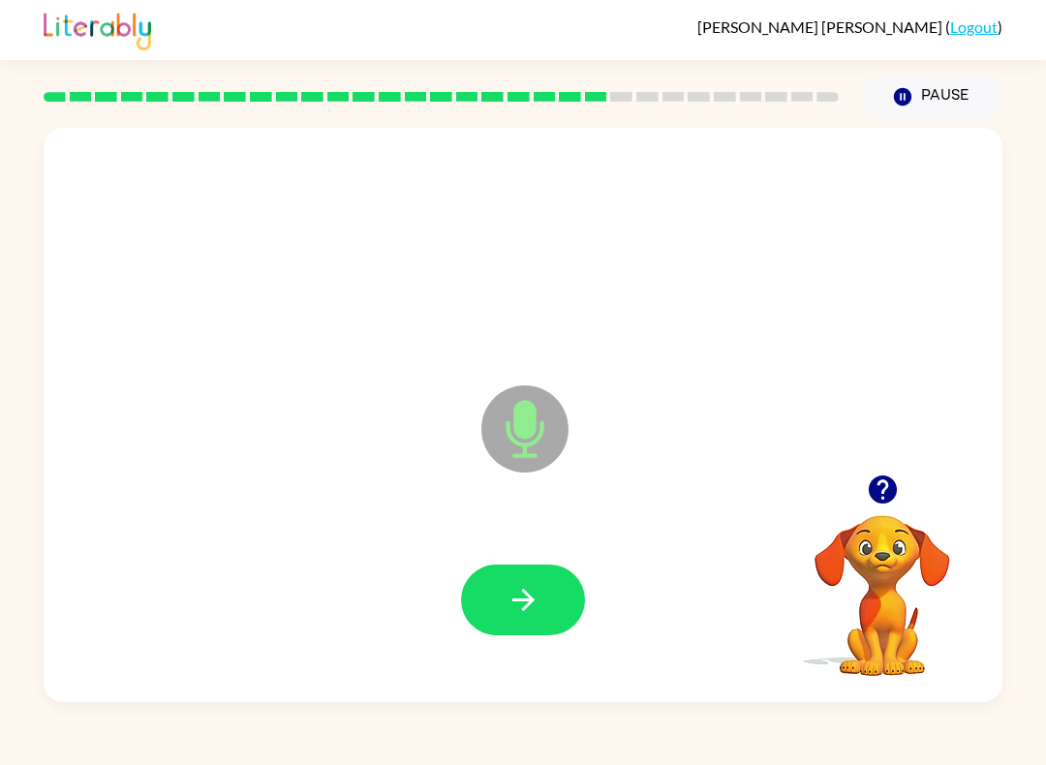
click at [534, 588] on icon "button" at bounding box center [524, 600] width 34 height 34
click at [520, 599] on icon "button" at bounding box center [524, 600] width 34 height 34
click at [553, 602] on button "button" at bounding box center [523, 600] width 124 height 71
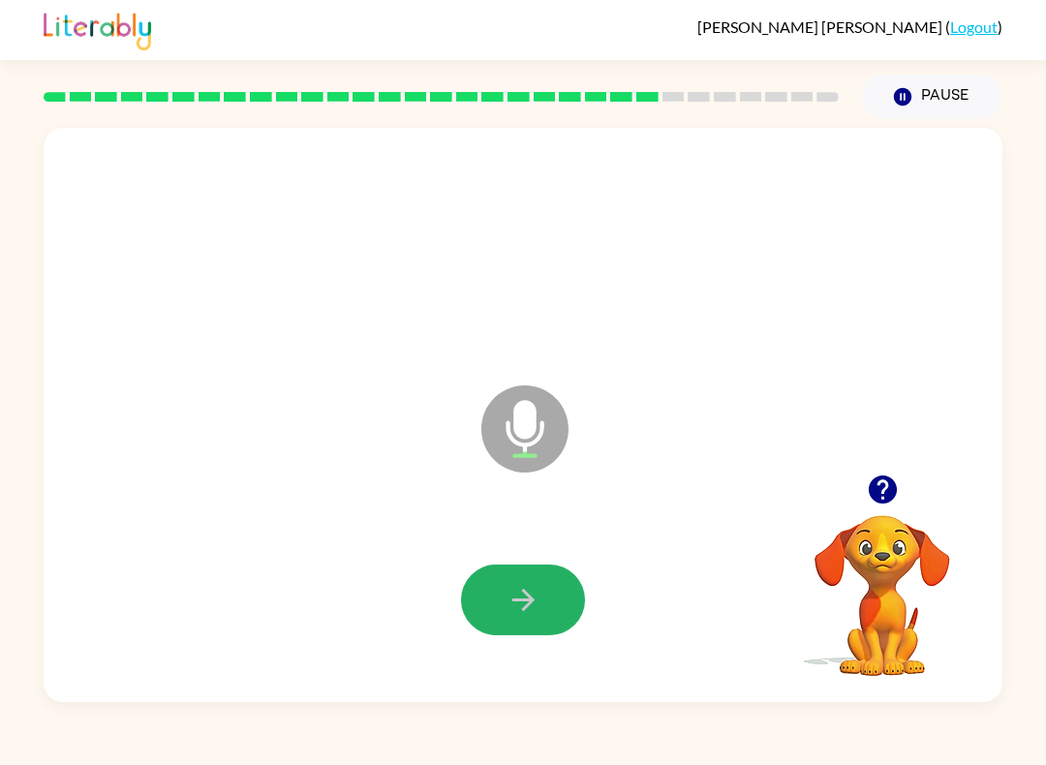
click at [545, 619] on button "button" at bounding box center [523, 600] width 124 height 71
click at [536, 595] on icon "button" at bounding box center [524, 600] width 34 height 34
click at [893, 492] on icon "button" at bounding box center [882, 490] width 28 height 28
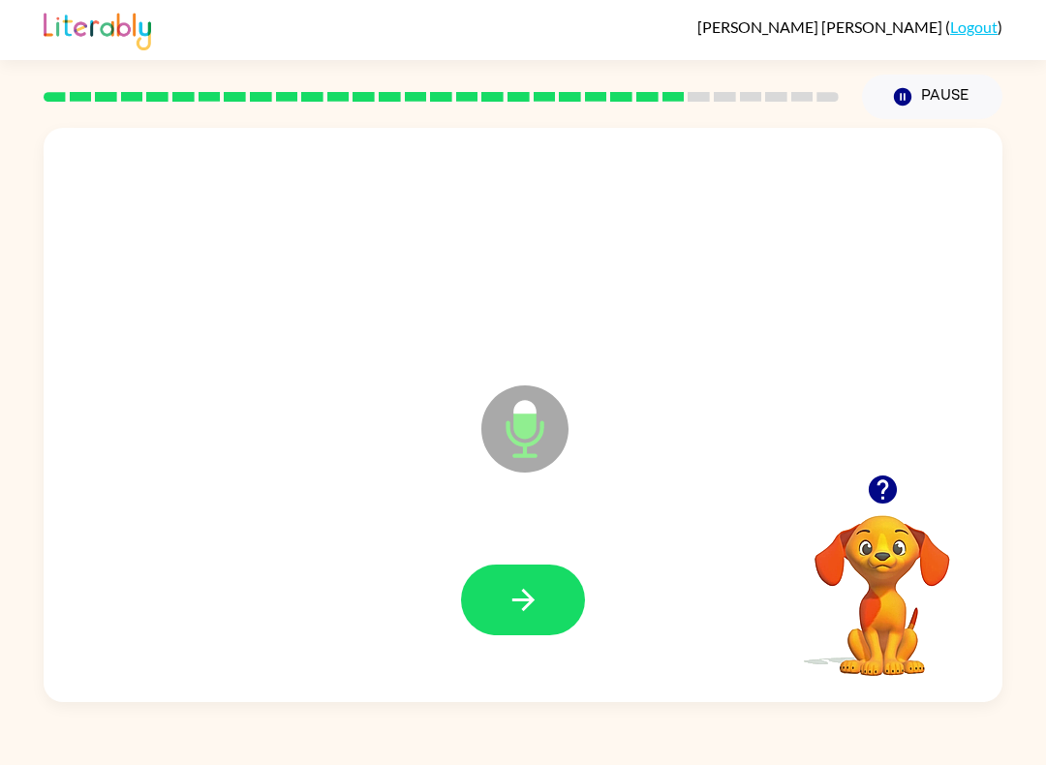
click at [458, 642] on div at bounding box center [523, 600] width 920 height 166
click at [505, 615] on button "button" at bounding box center [523, 600] width 124 height 71
click at [528, 585] on icon "button" at bounding box center [524, 600] width 34 height 34
click at [537, 611] on icon "button" at bounding box center [524, 600] width 34 height 34
click at [540, 592] on icon "button" at bounding box center [524, 600] width 34 height 34
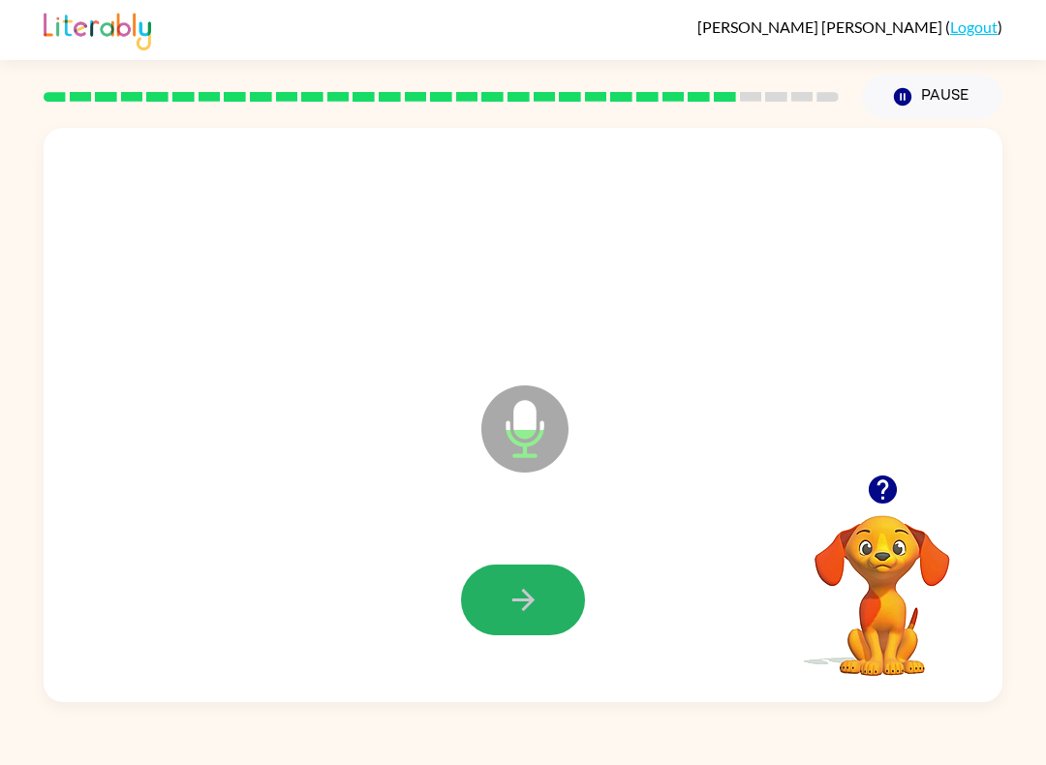
click at [524, 593] on icon "button" at bounding box center [522, 600] width 22 height 22
click at [497, 601] on button "button" at bounding box center [523, 600] width 124 height 71
click at [541, 623] on button "button" at bounding box center [523, 600] width 124 height 71
click at [539, 605] on icon "button" at bounding box center [524, 600] width 34 height 34
click at [490, 599] on button "button" at bounding box center [523, 600] width 124 height 71
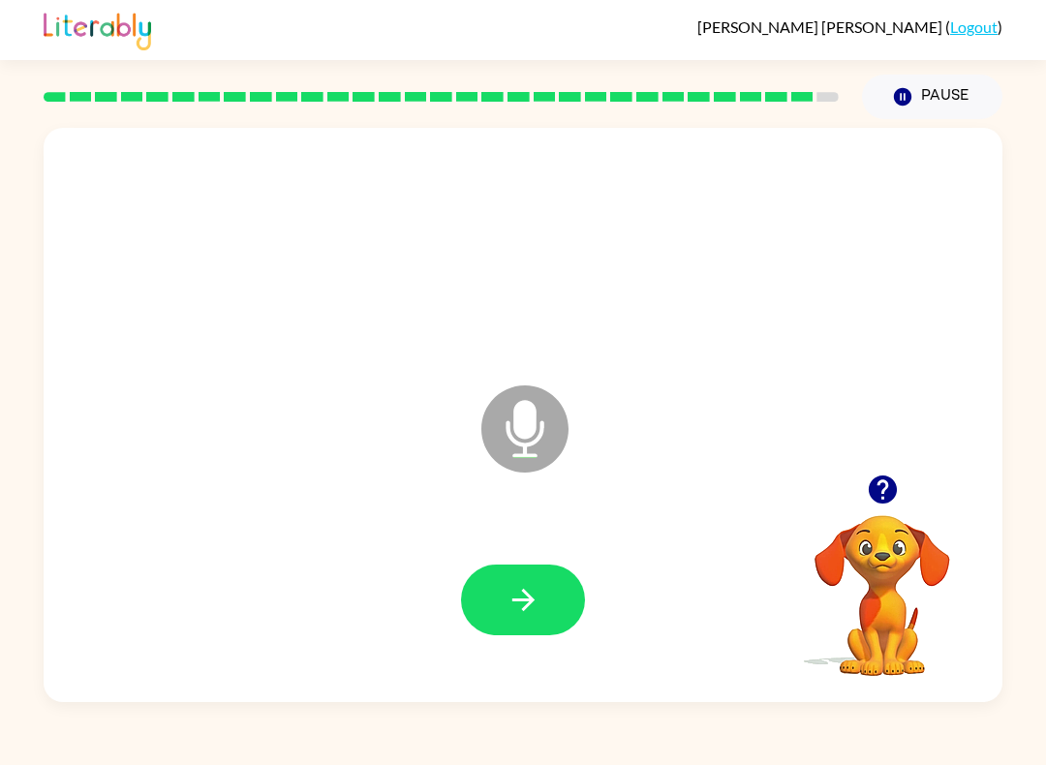
click at [538, 573] on button "button" at bounding box center [523, 600] width 124 height 71
click at [511, 629] on button "button" at bounding box center [523, 600] width 124 height 71
click at [533, 612] on icon "button" at bounding box center [524, 600] width 34 height 34
